Goal: Register for event/course

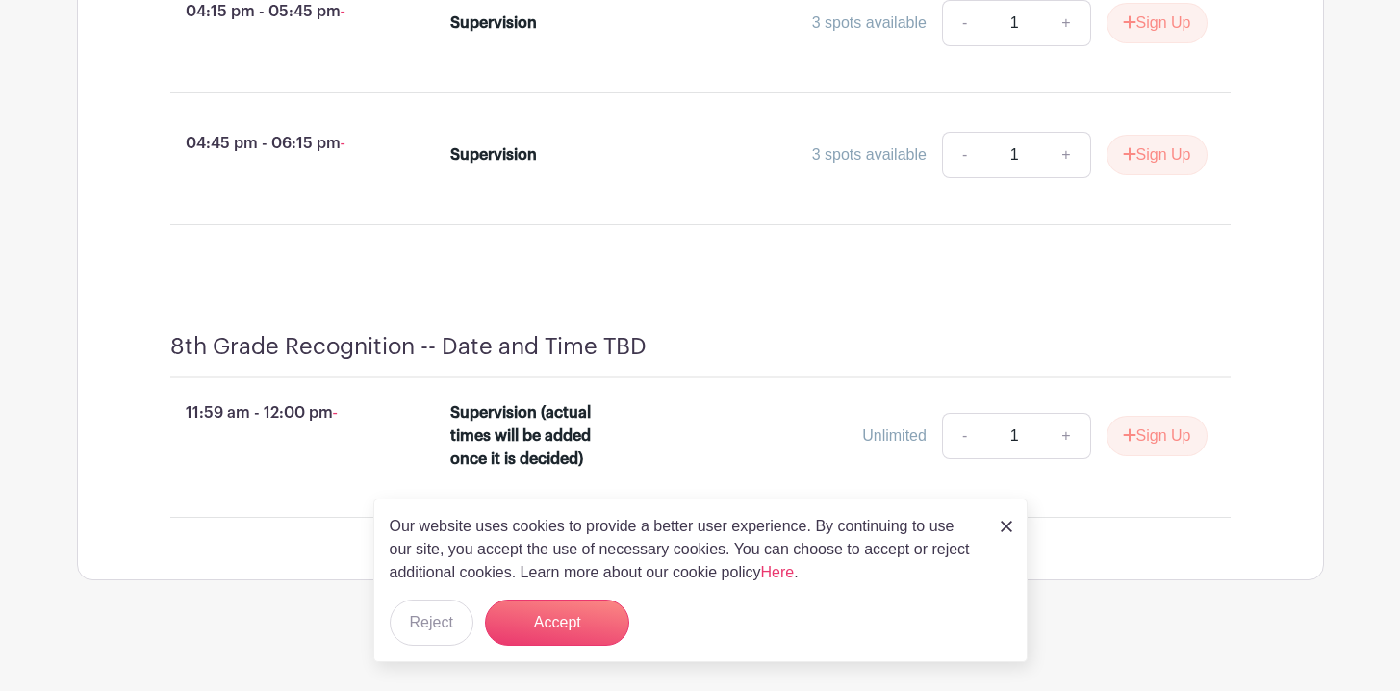
scroll to position [5181, 0]
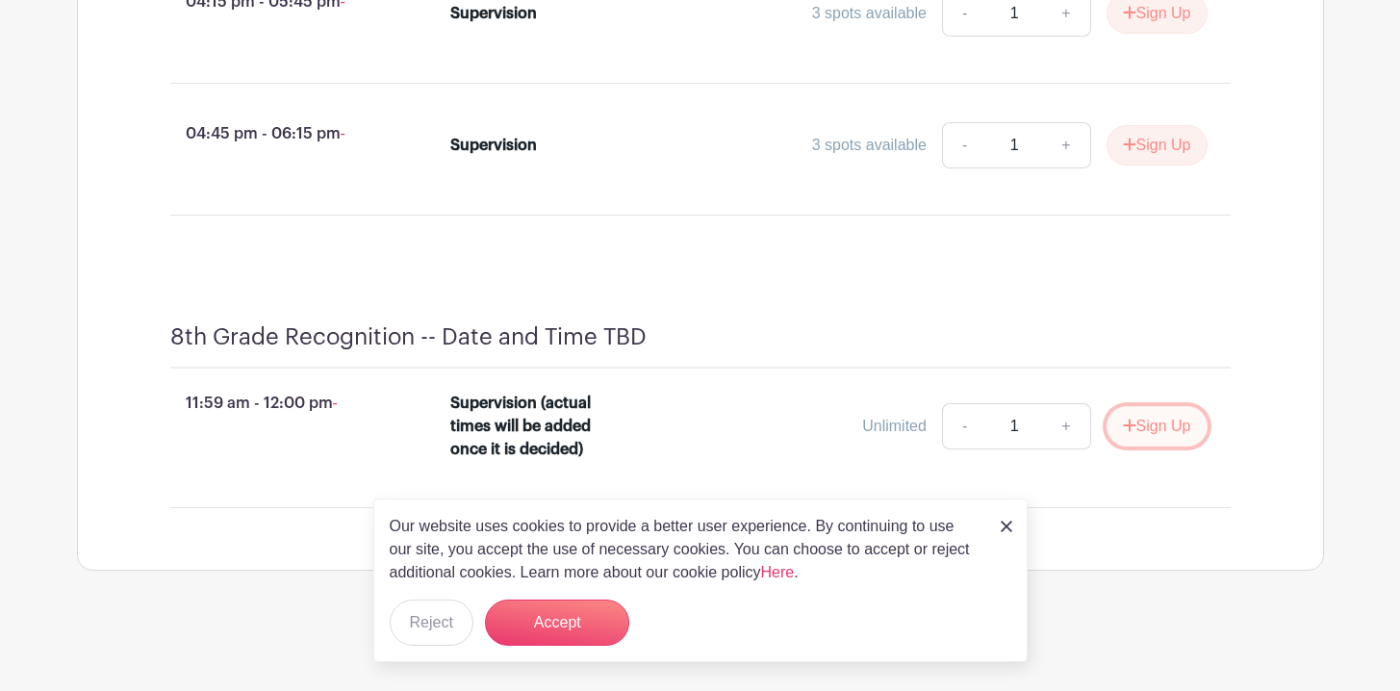
click at [1157, 432] on button "Sign Up" at bounding box center [1156, 426] width 101 height 40
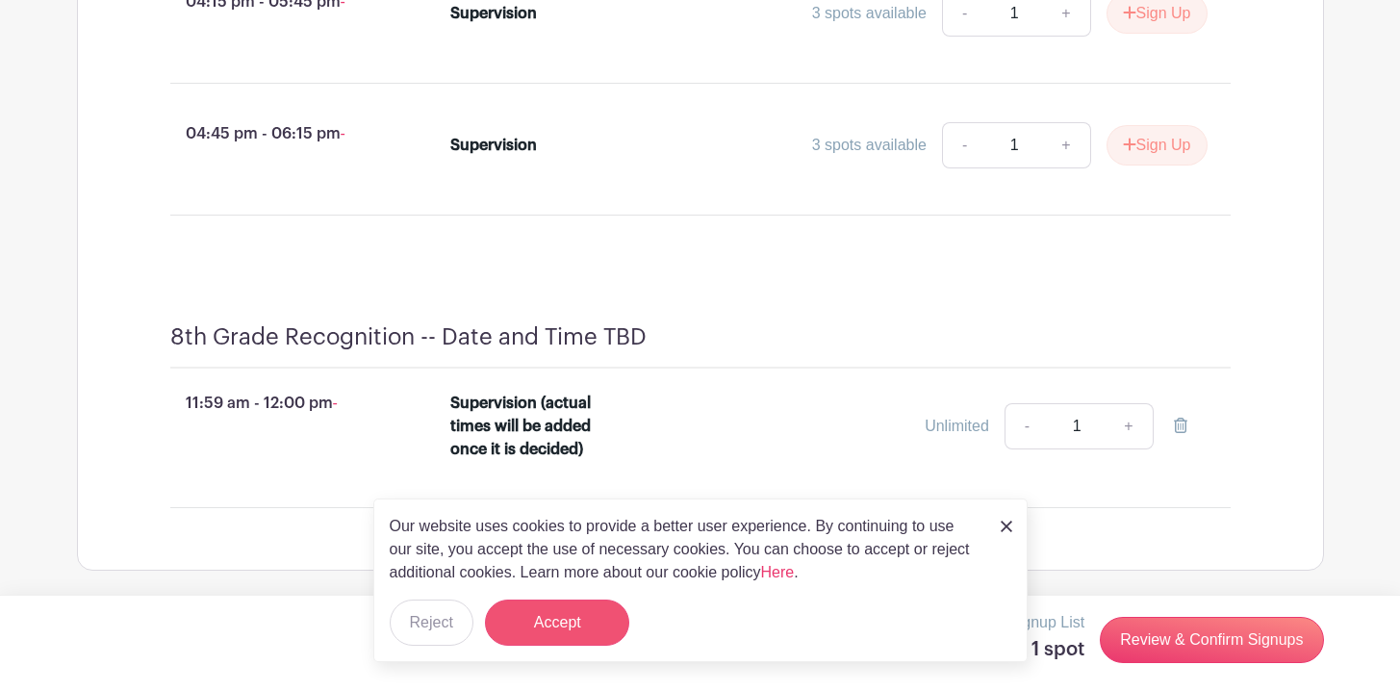
scroll to position [5221, 0]
click at [597, 625] on button "Accept" at bounding box center [557, 622] width 144 height 46
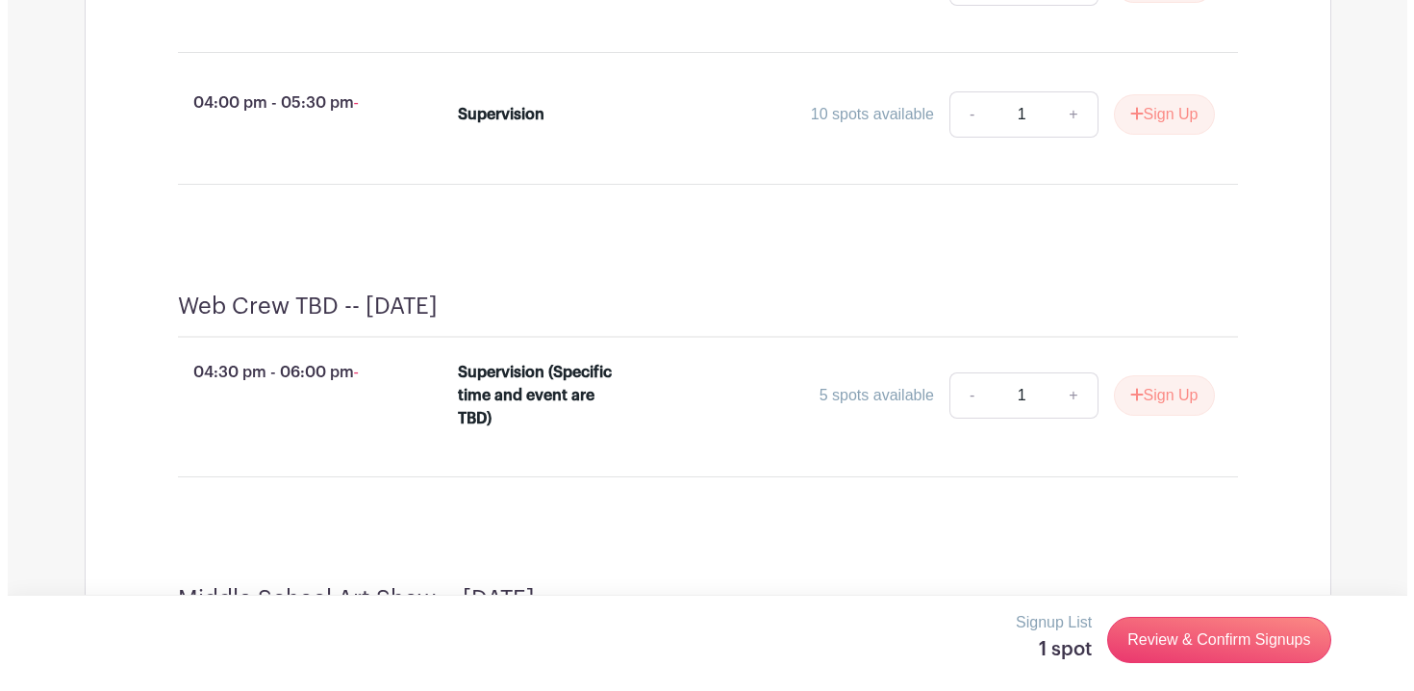
scroll to position [3890, 0]
click at [1159, 416] on button "Sign Up" at bounding box center [1156, 395] width 101 height 40
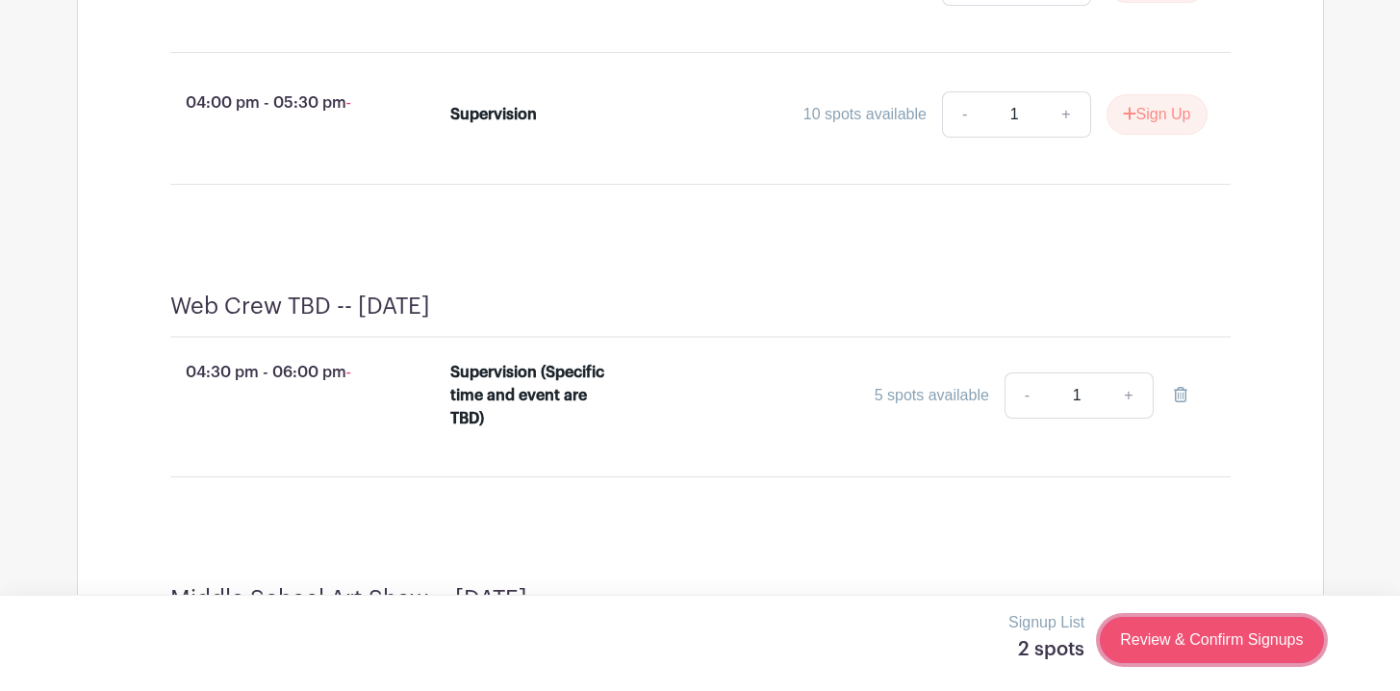
click at [1223, 639] on link "Review & Confirm Signups" at bounding box center [1211, 640] width 223 height 46
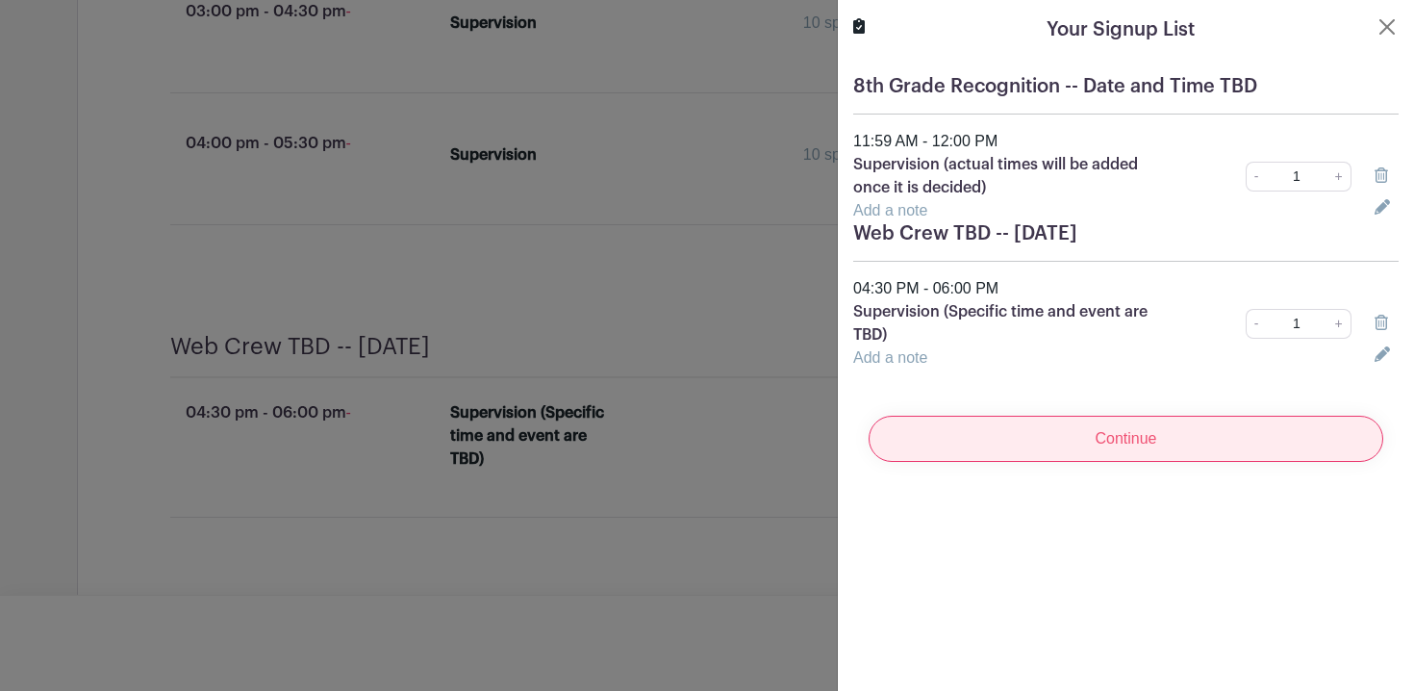
scroll to position [4005, 0]
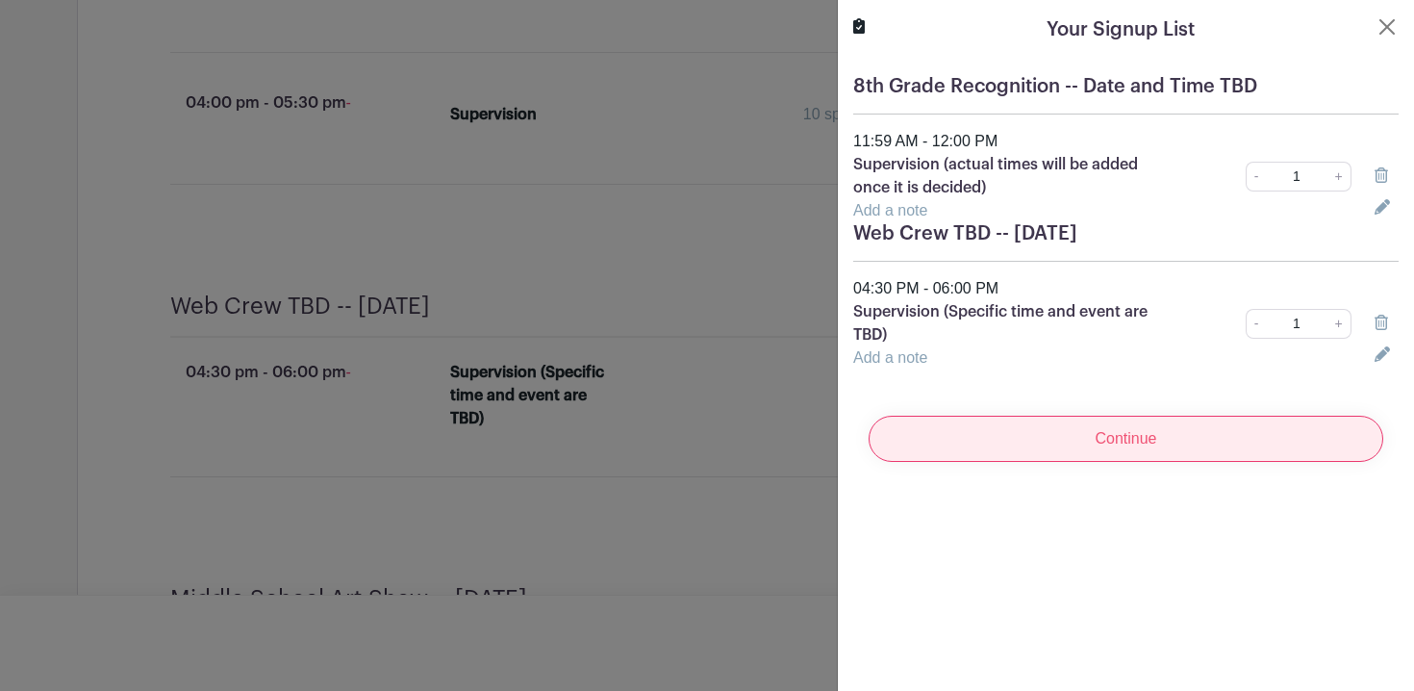
click at [1141, 434] on input "Continue" at bounding box center [1126, 439] width 515 height 46
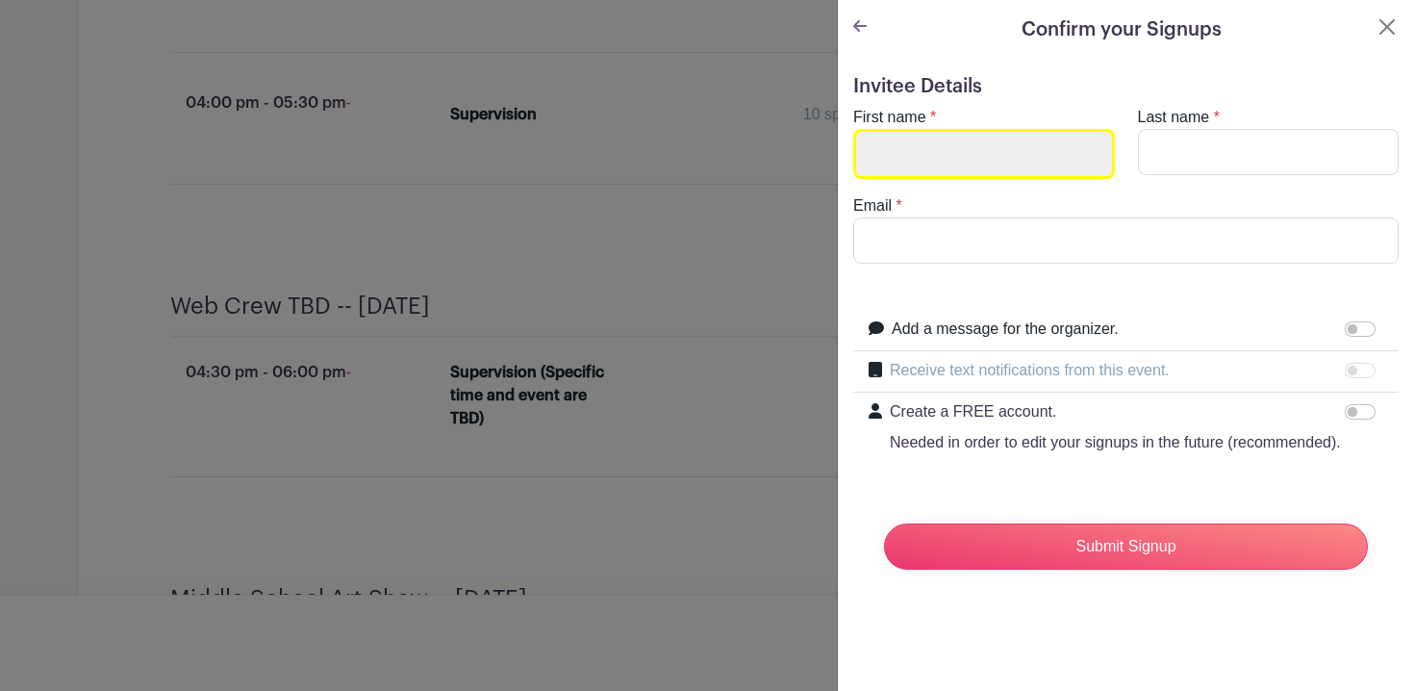
scroll to position [4045, 0]
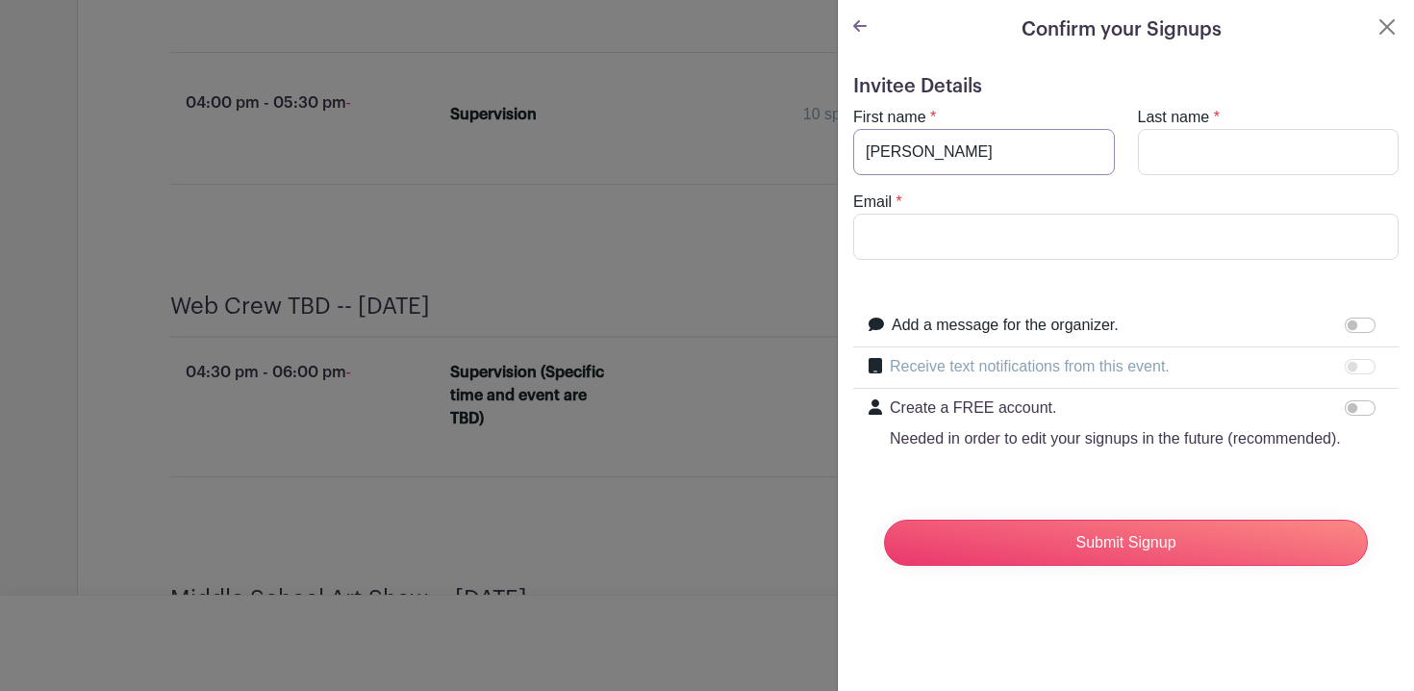
type input "[PERSON_NAME]"
type input "[EMAIL_ADDRESS][DOMAIN_NAME]"
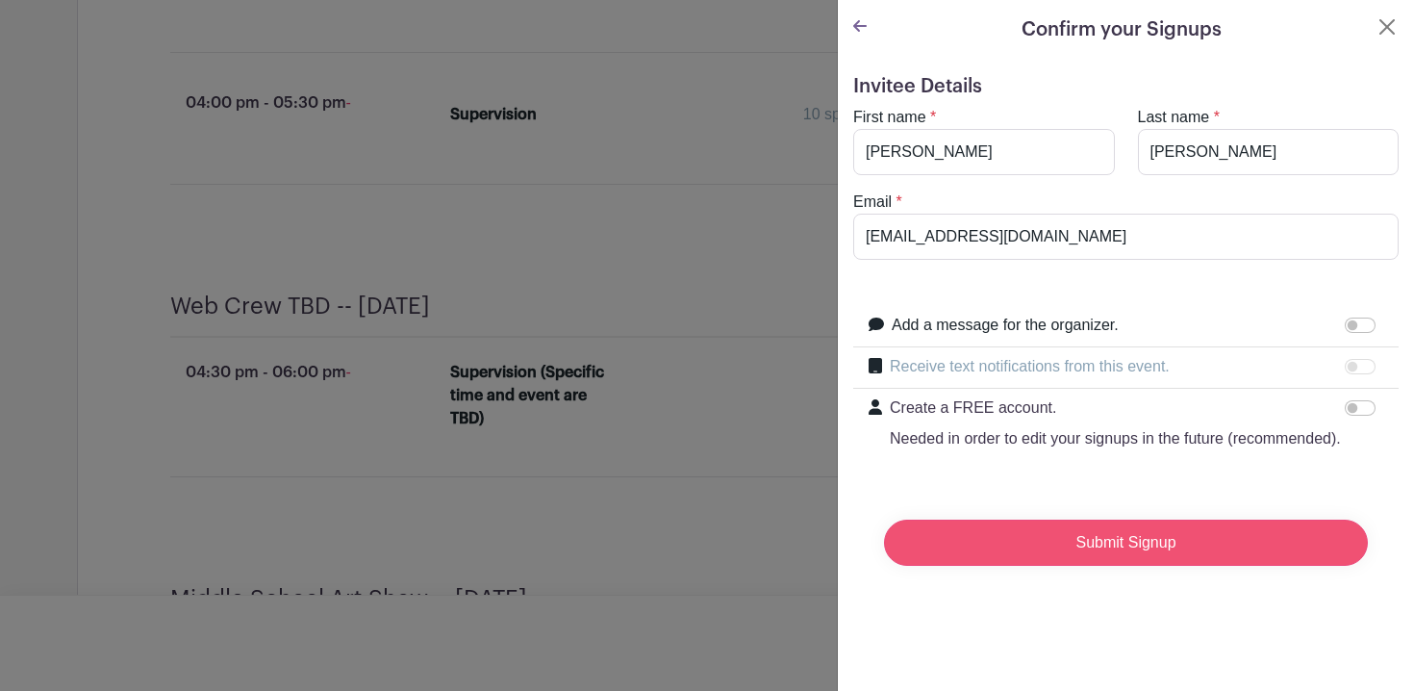
click at [1101, 566] on input "Submit Signup" at bounding box center [1126, 543] width 484 height 46
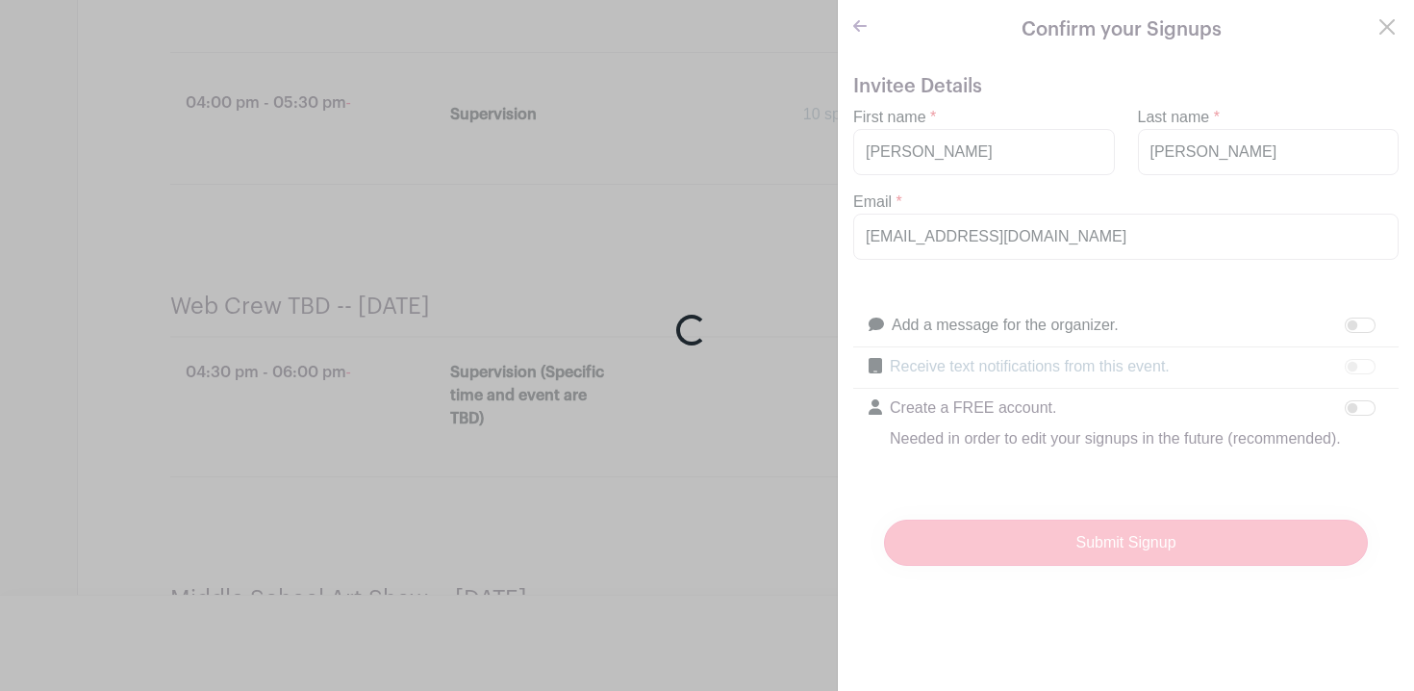
scroll to position [4086, 0]
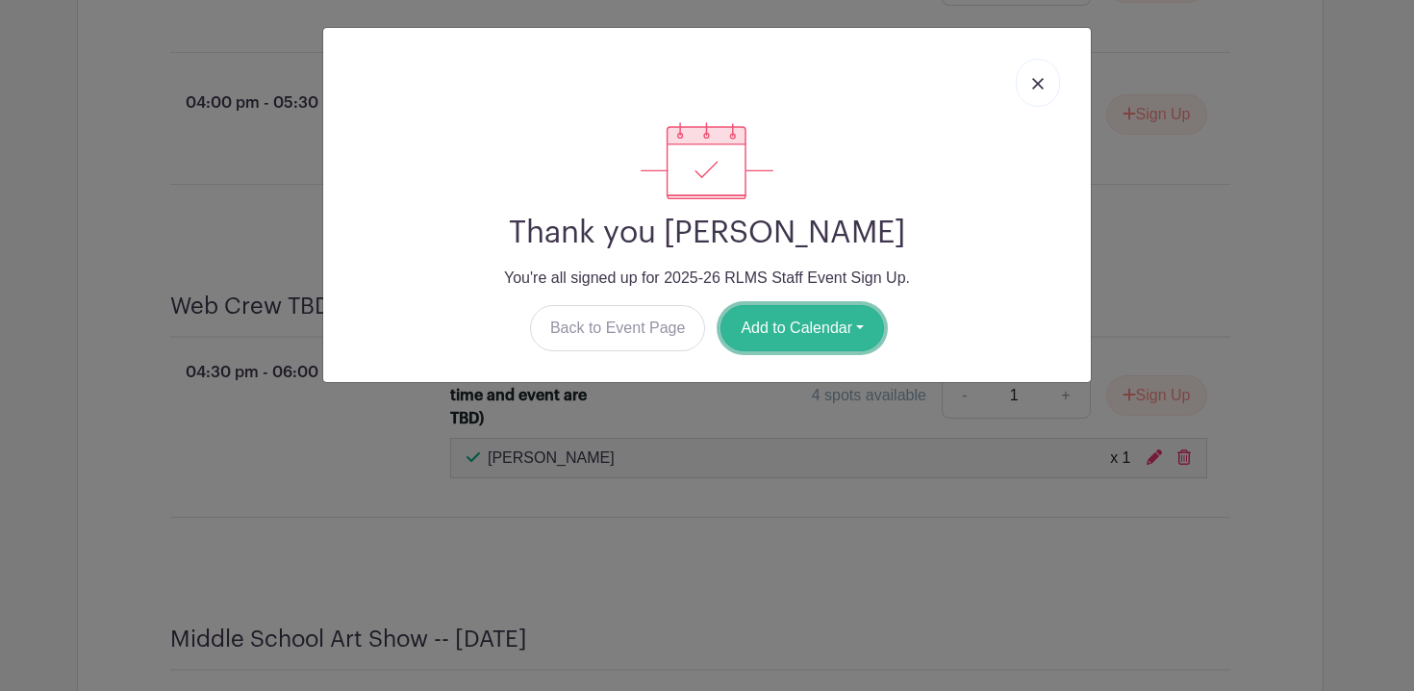
click at [839, 322] on button "Add to Calendar" at bounding box center [803, 328] width 164 height 46
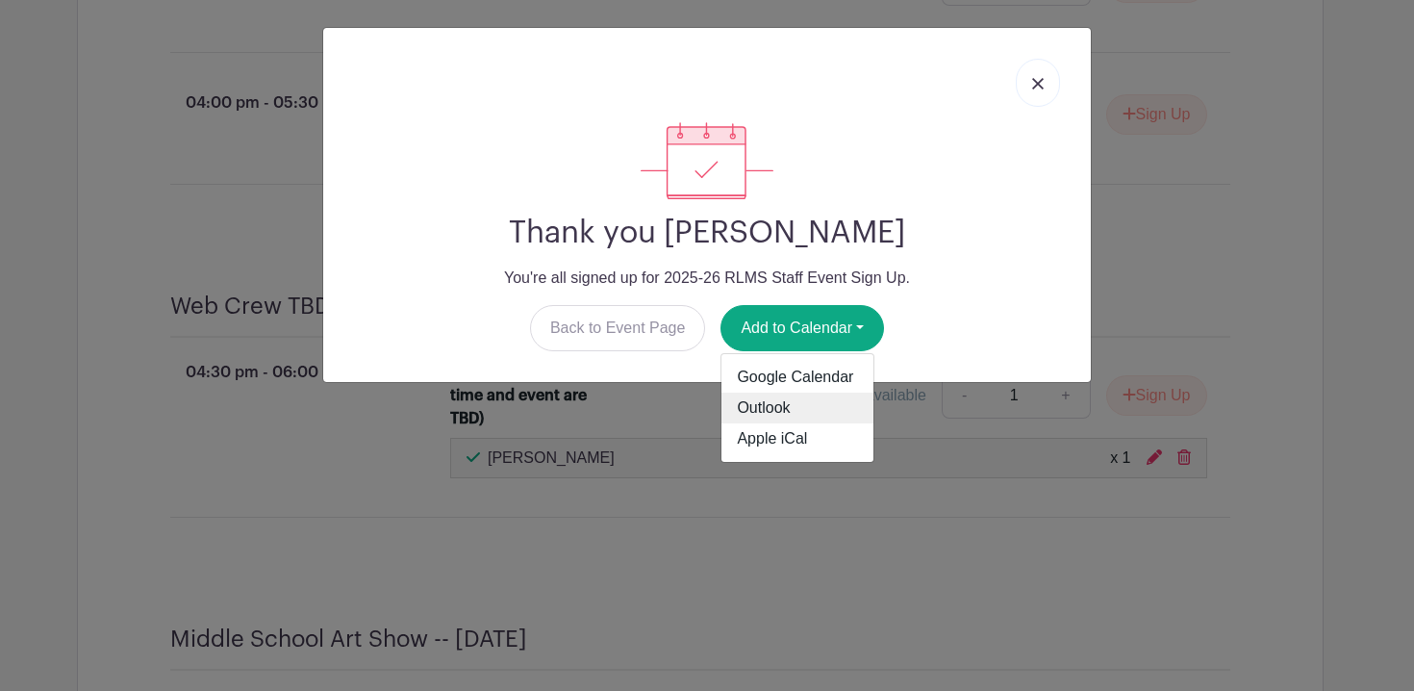
click at [793, 410] on link "Outlook" at bounding box center [798, 408] width 152 height 31
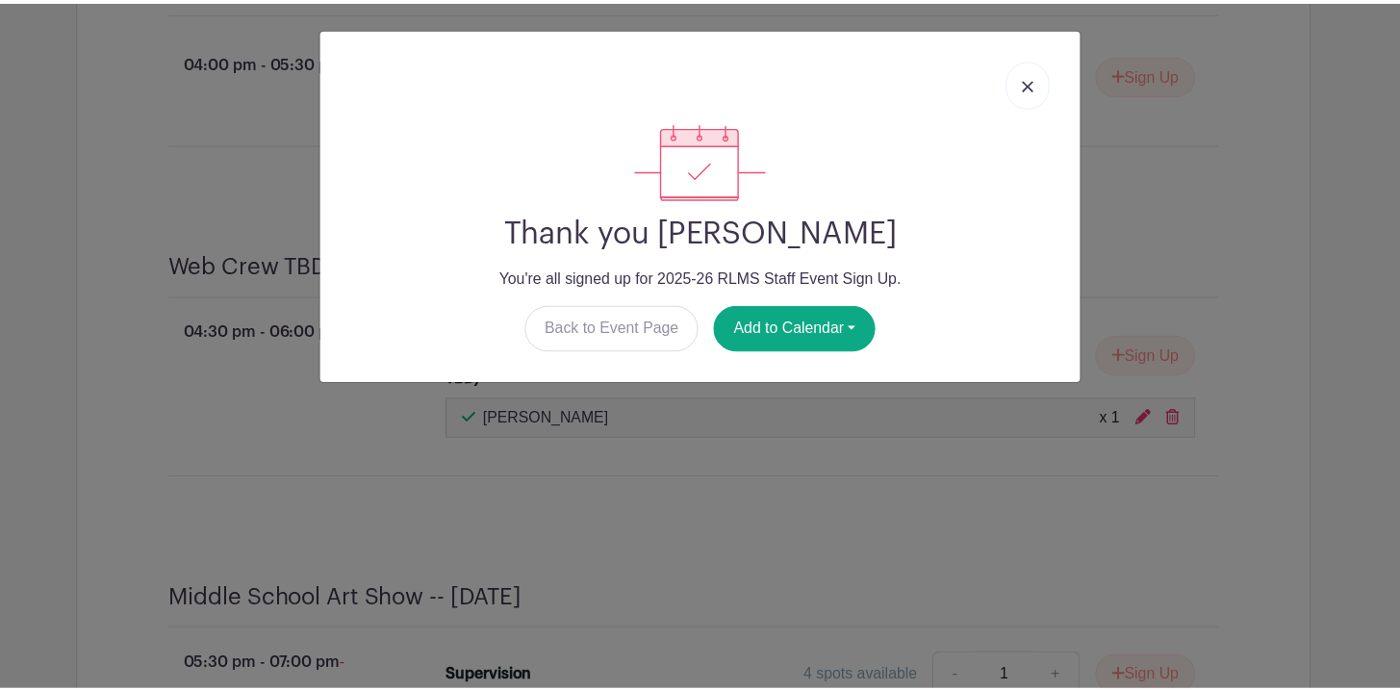
scroll to position [4288, 0]
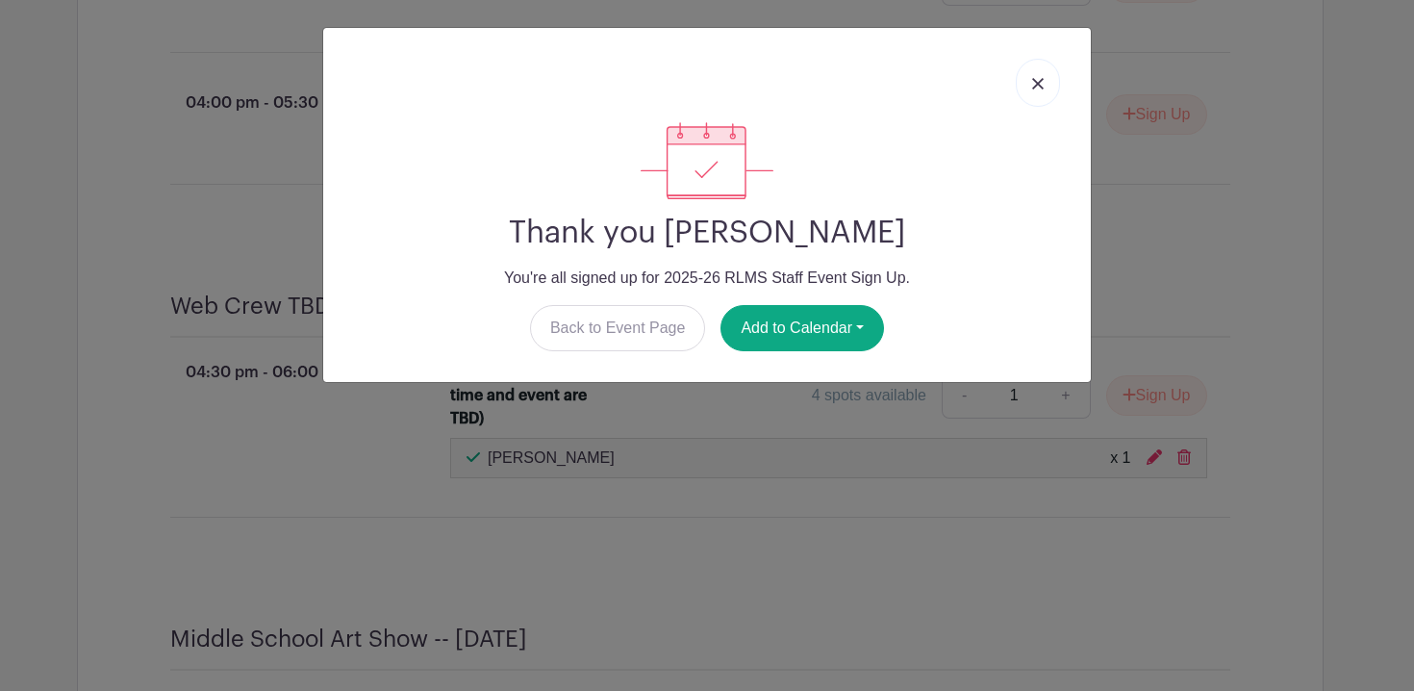
click at [1033, 83] on img at bounding box center [1038, 84] width 12 height 12
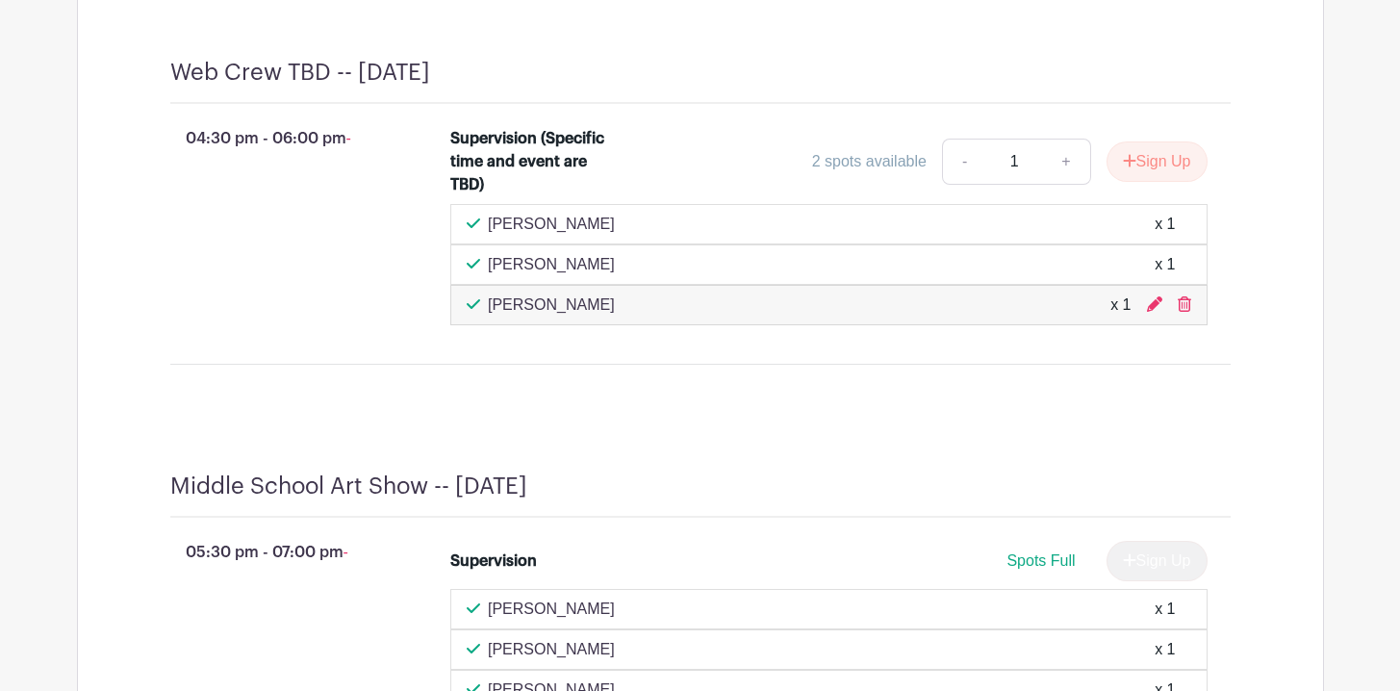
scroll to position [6317, 0]
